Goal: Transaction & Acquisition: Purchase product/service

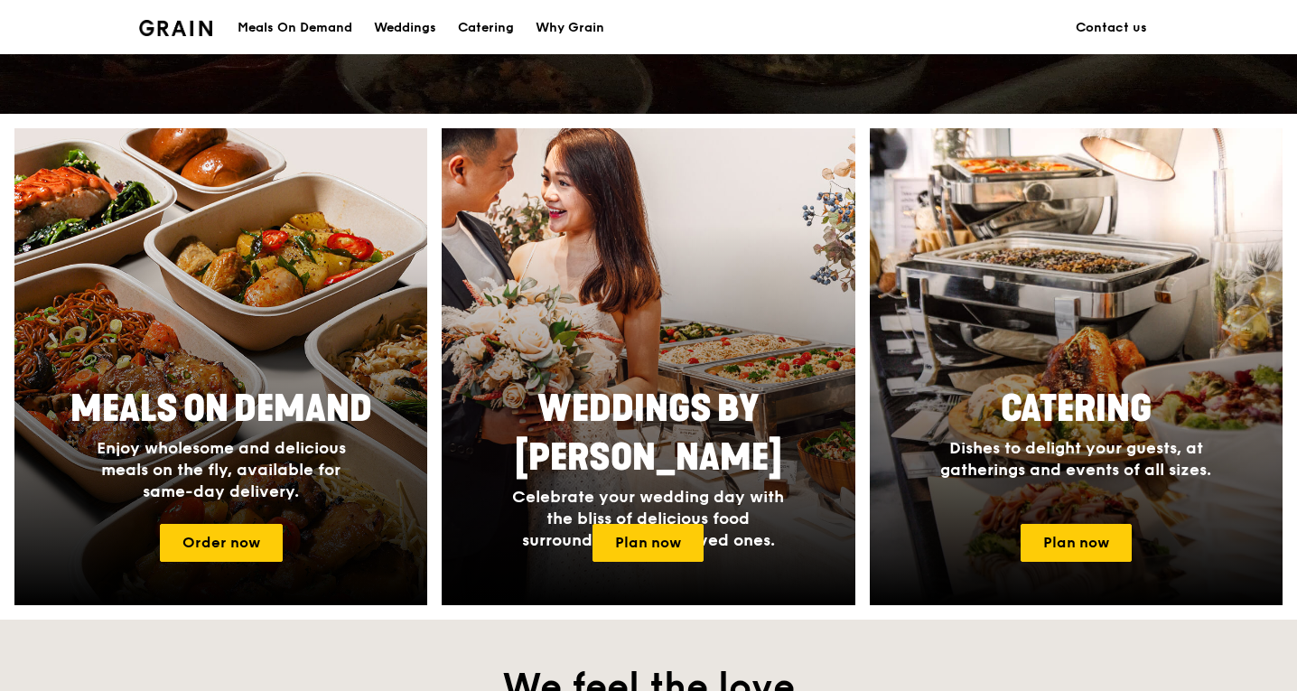
scroll to position [617, 0]
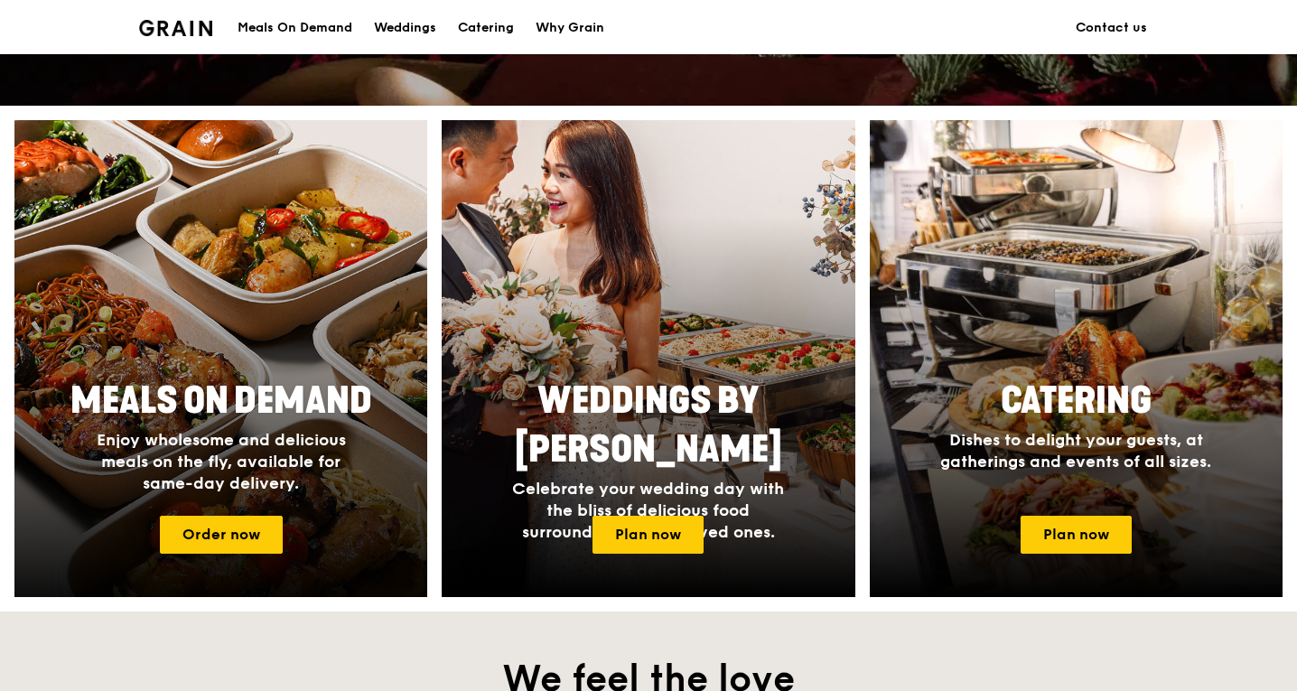
click at [232, 476] on span "Enjoy wholesome and delicious meals on the fly, available for same-day delivery." at bounding box center [221, 461] width 249 height 63
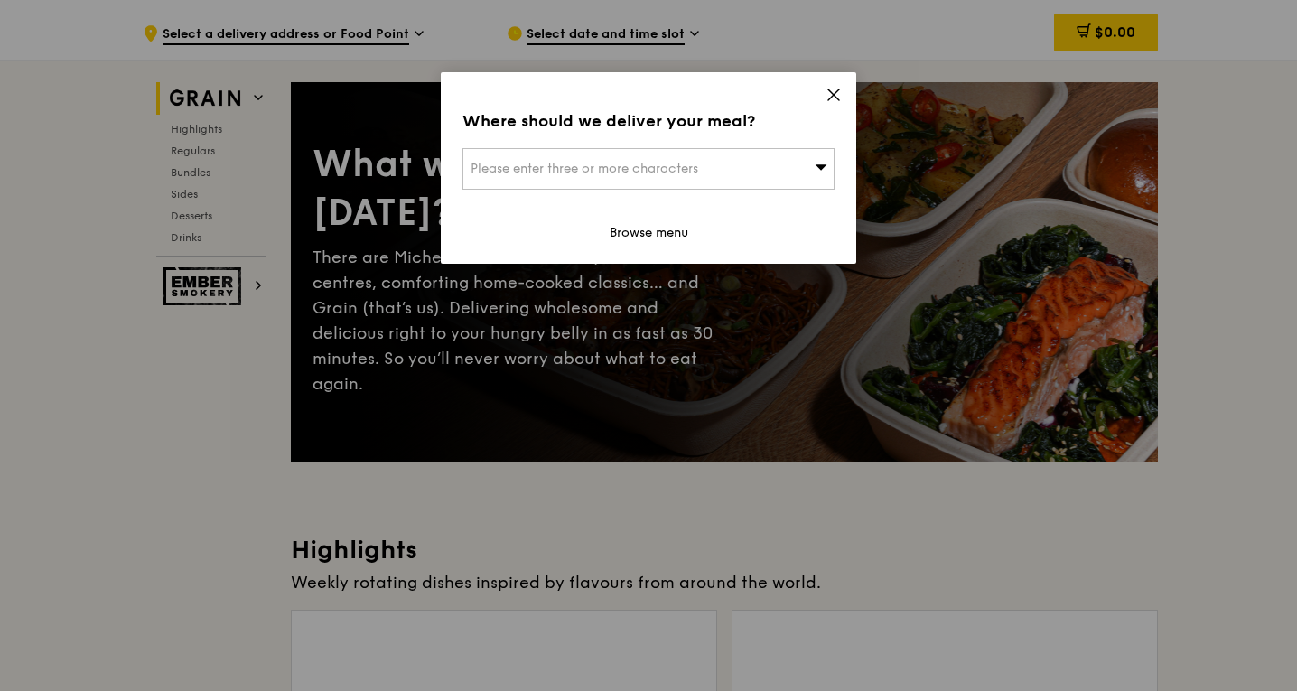
scroll to position [56, 0]
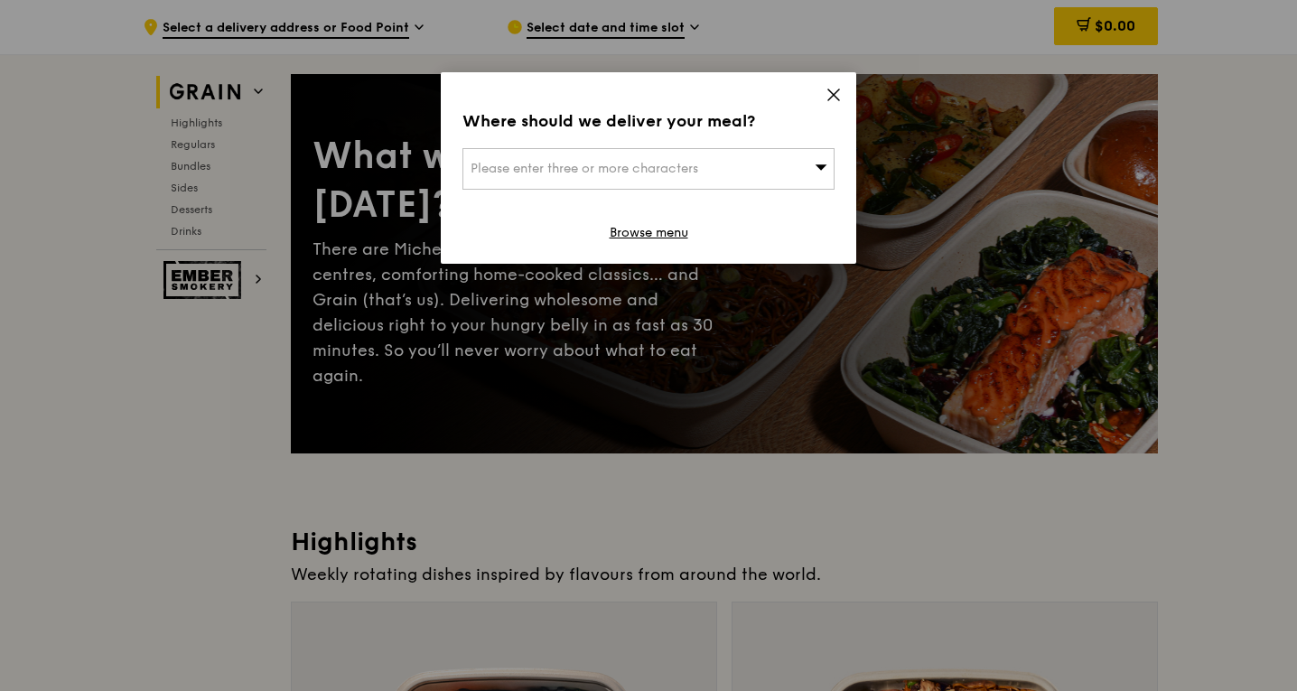
click at [831, 85] on div "Where should we deliver your meal? Please enter three or more characters Browse…" at bounding box center [648, 167] width 415 height 191
click at [830, 97] on icon at bounding box center [833, 95] width 16 height 16
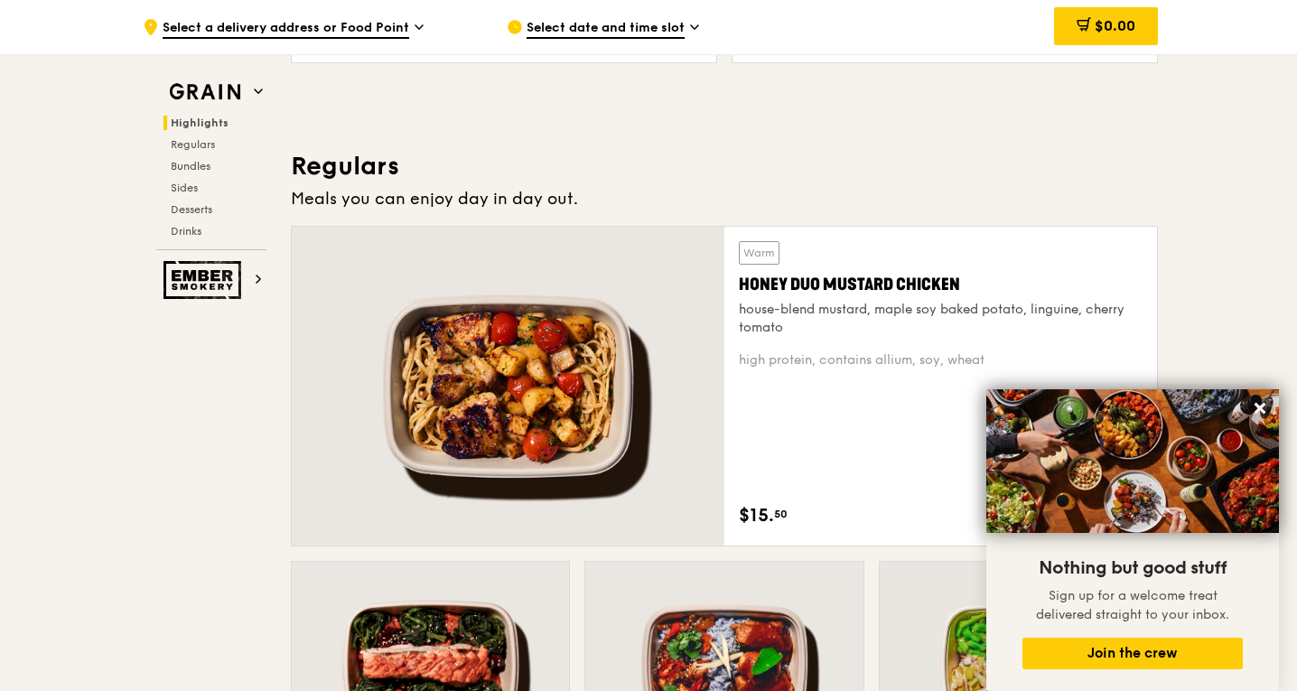
scroll to position [1093, 0]
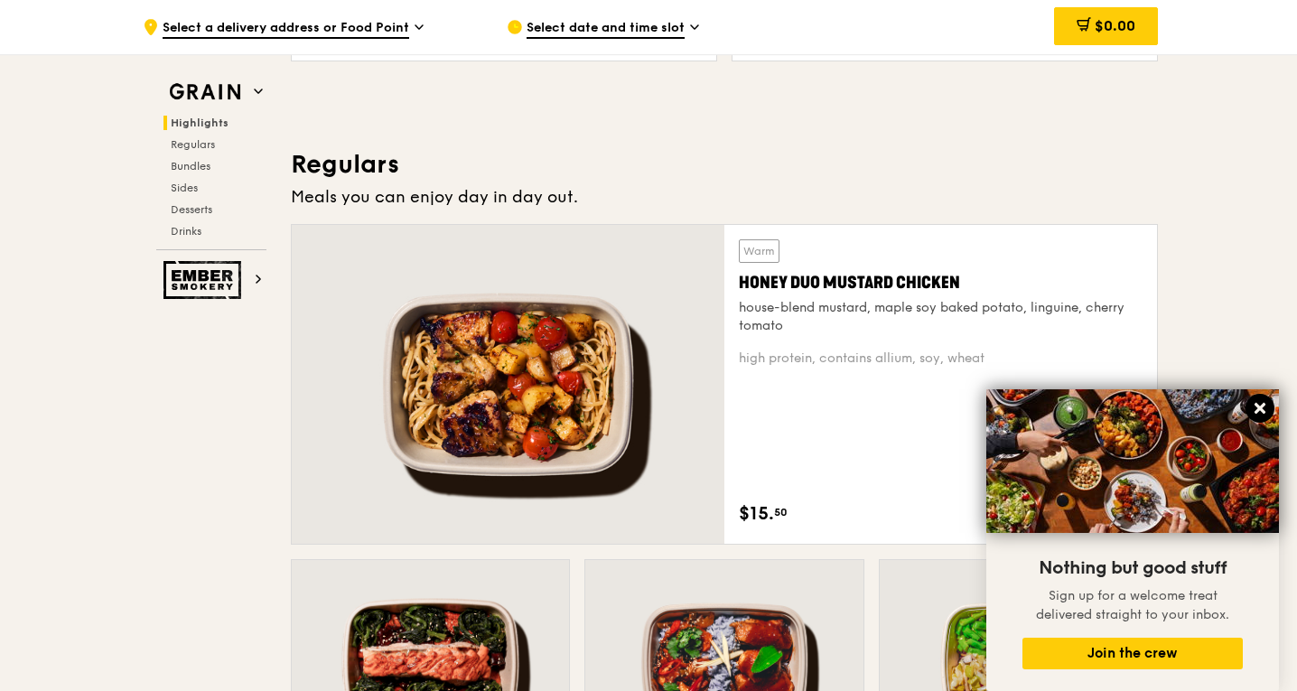
click at [1253, 411] on icon at bounding box center [1259, 408] width 16 height 16
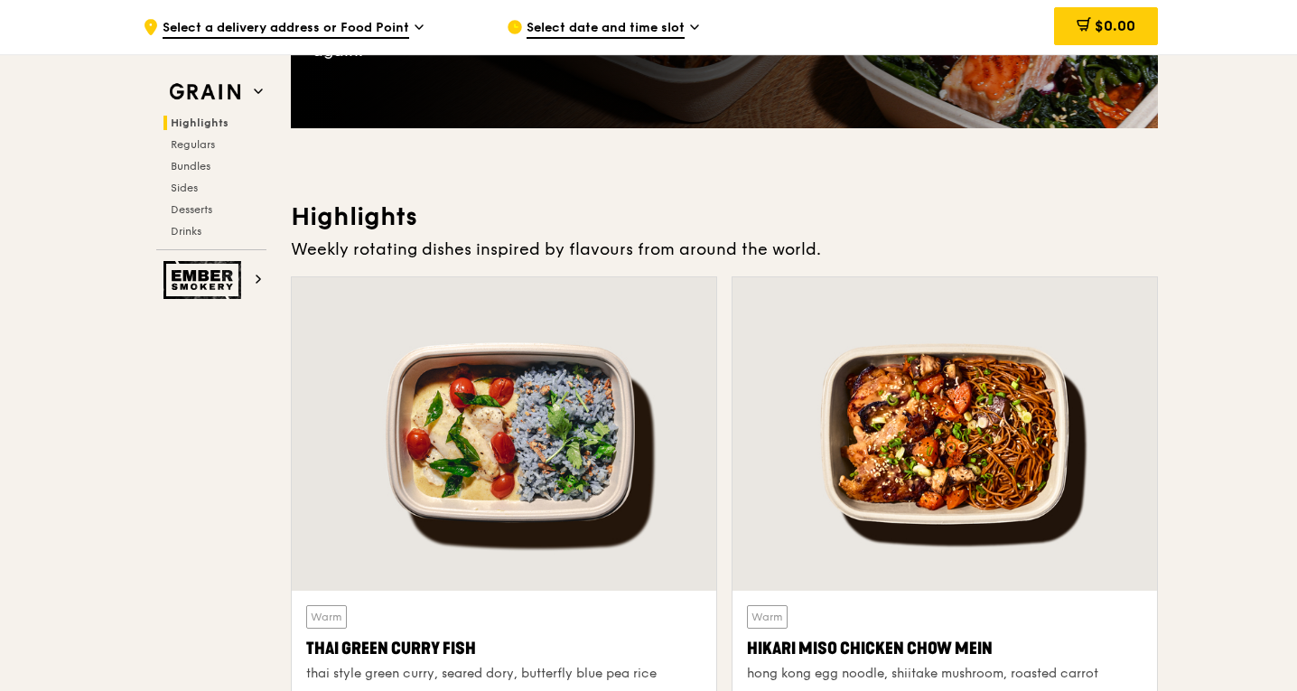
scroll to position [380, 0]
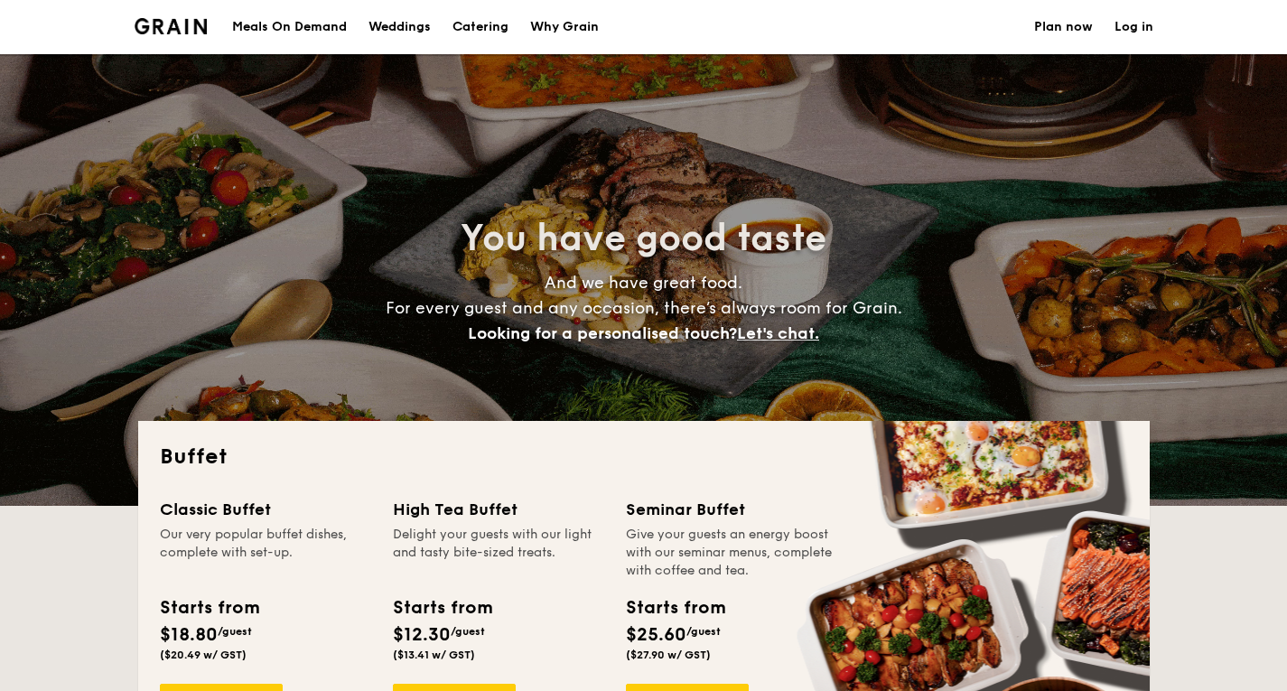
select select
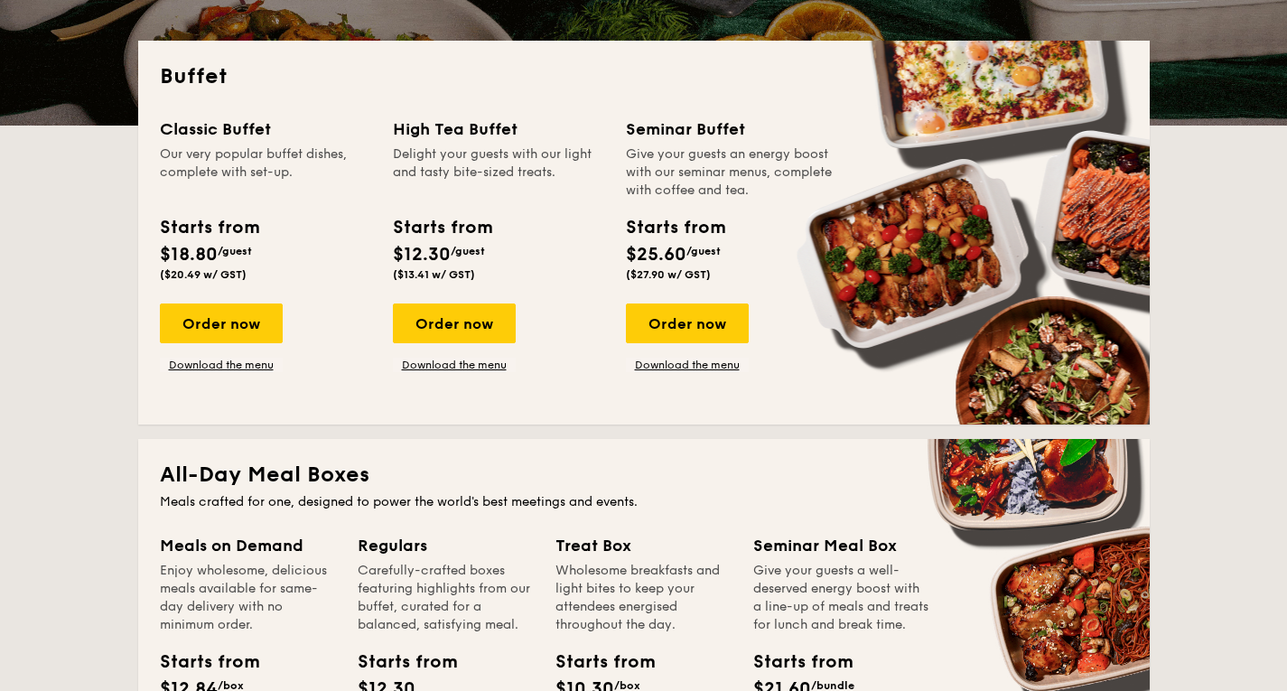
scroll to position [388, 0]
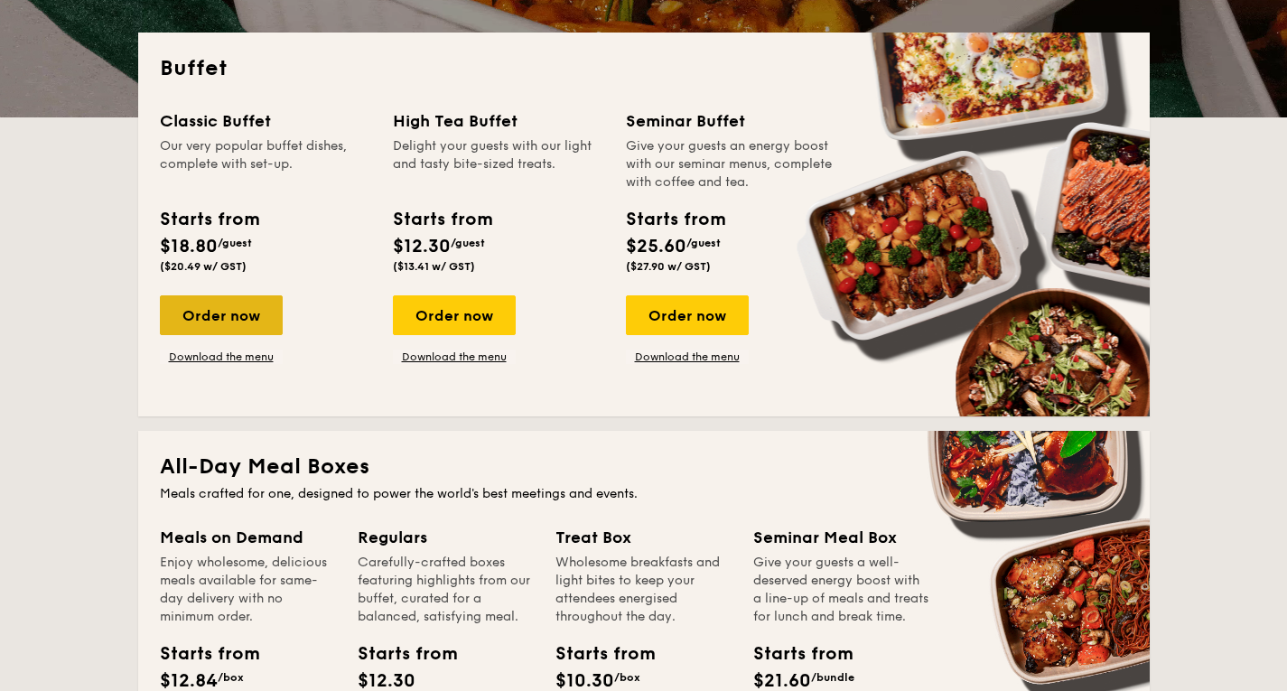
click at [241, 311] on div "Order now" at bounding box center [221, 315] width 123 height 40
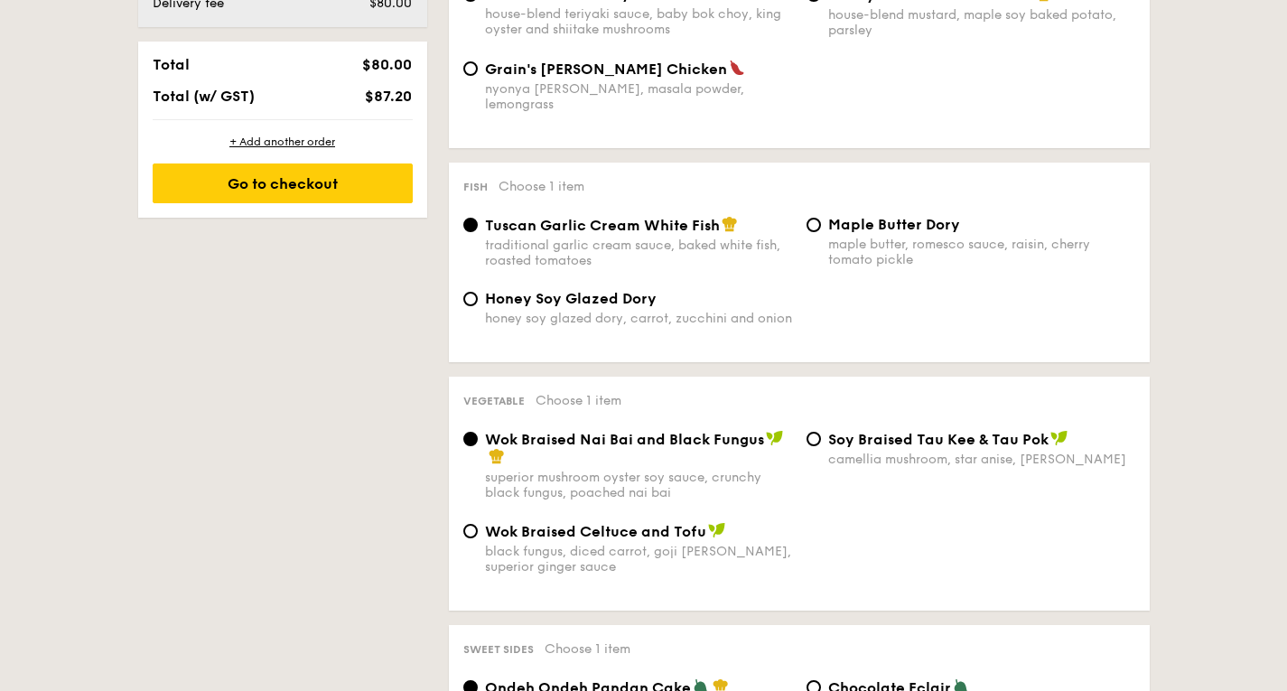
scroll to position [1041, 0]
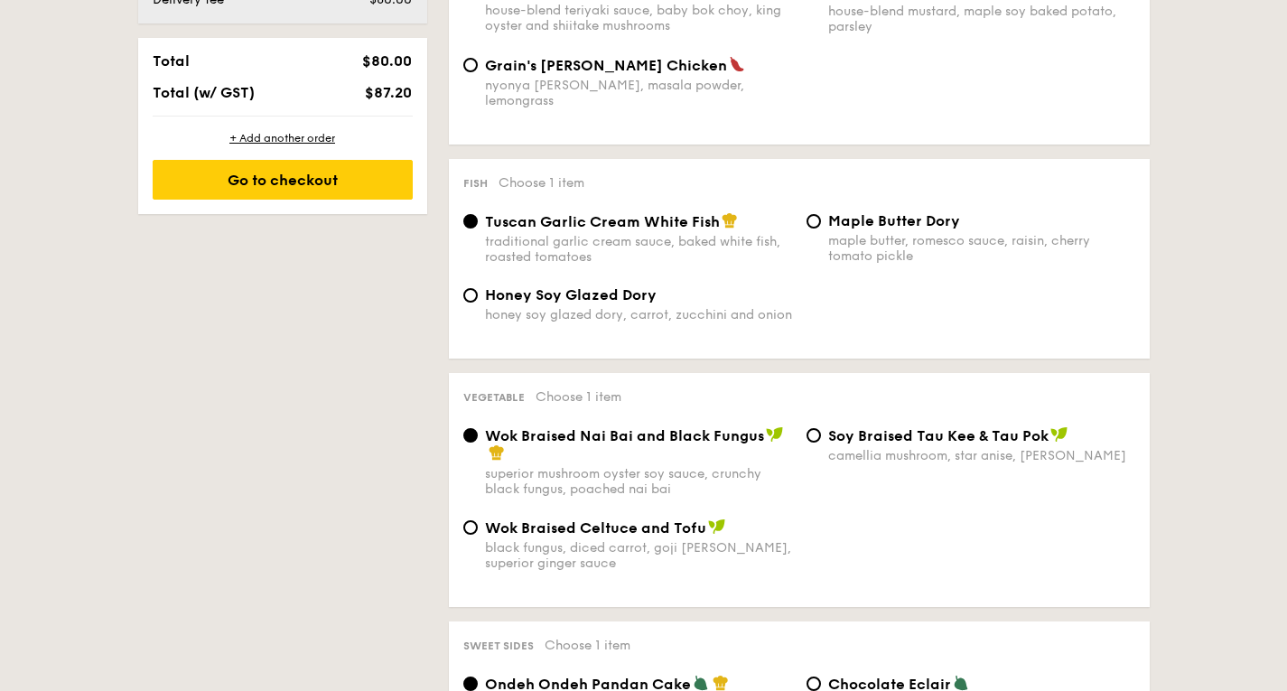
select select
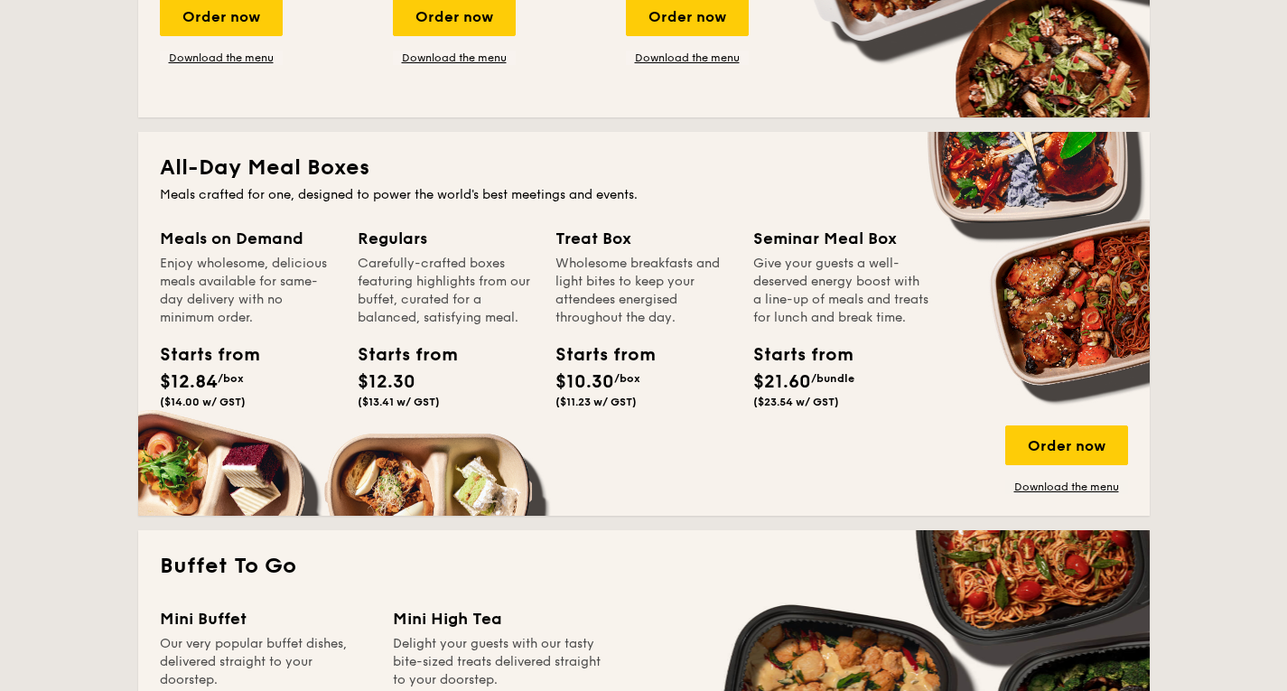
scroll to position [707, 0]
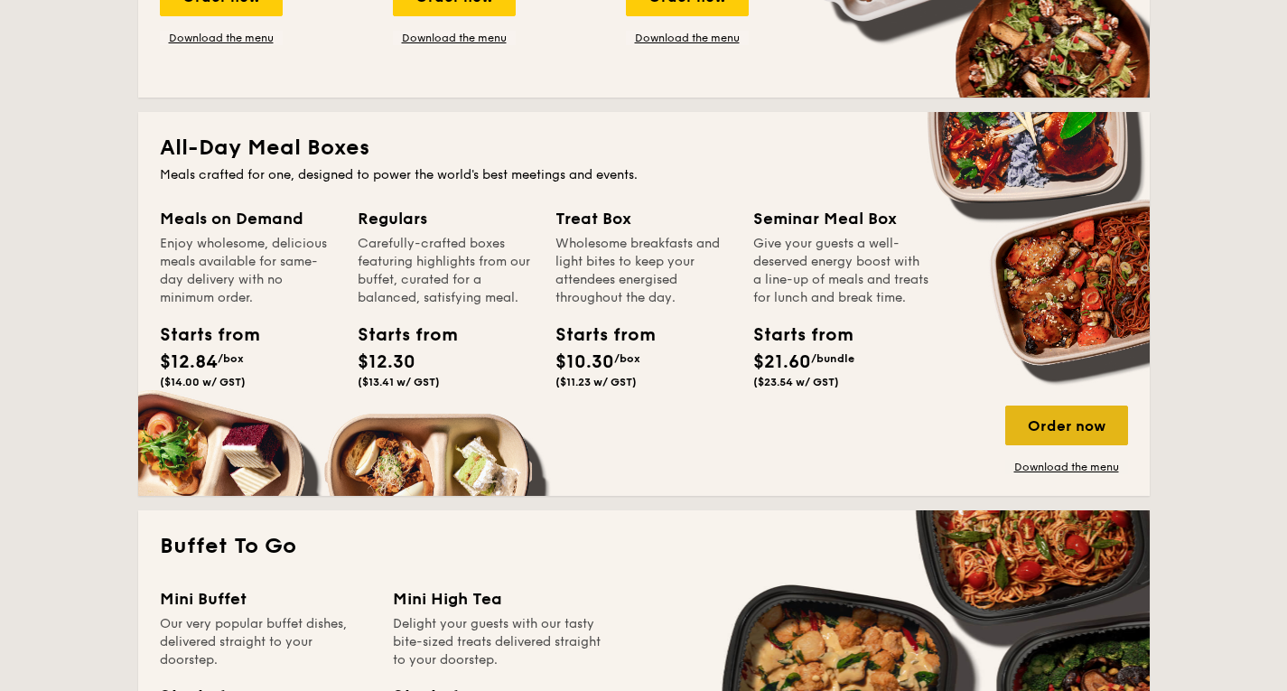
click at [1090, 428] on div "Order now" at bounding box center [1066, 425] width 123 height 40
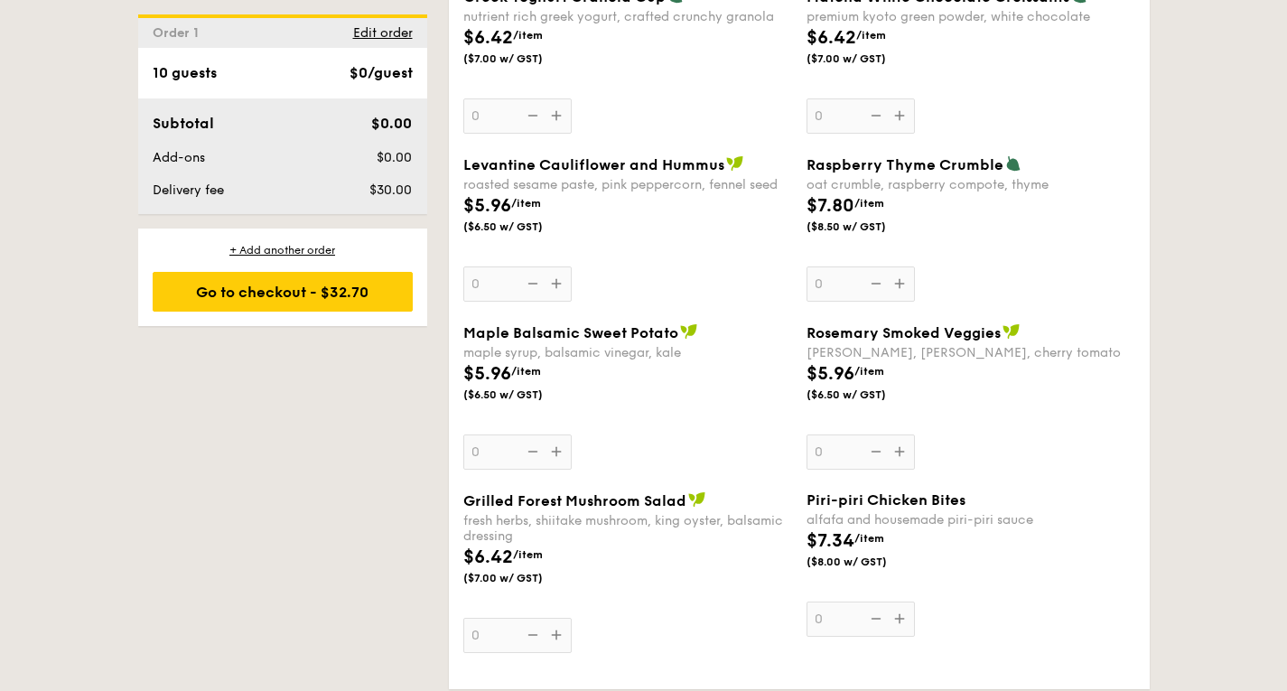
scroll to position [1767, 0]
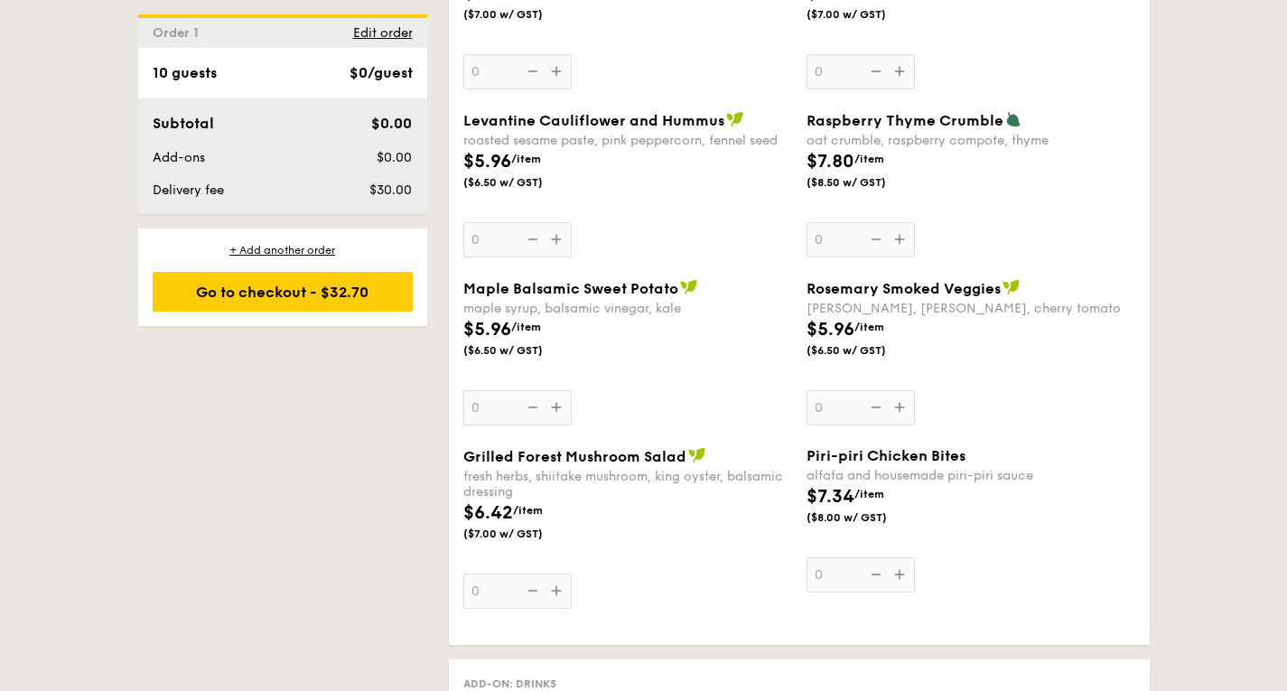
select select
